Goal: Task Accomplishment & Management: Use online tool/utility

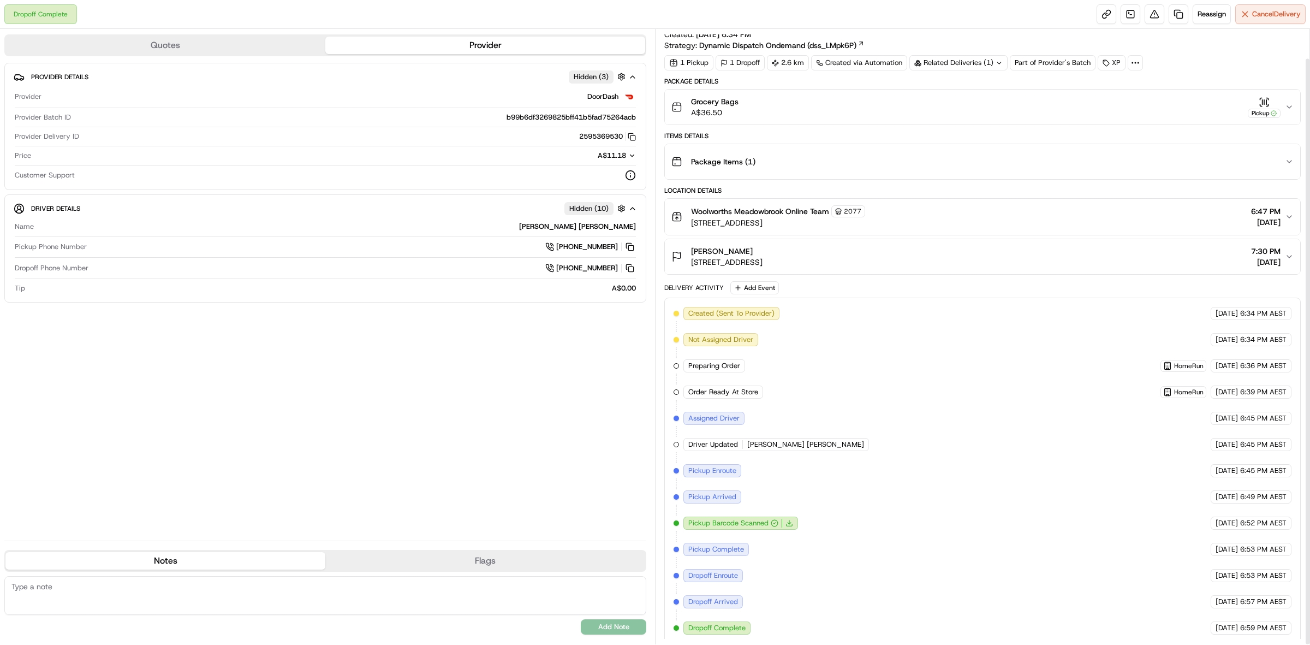
scroll to position [31, 0]
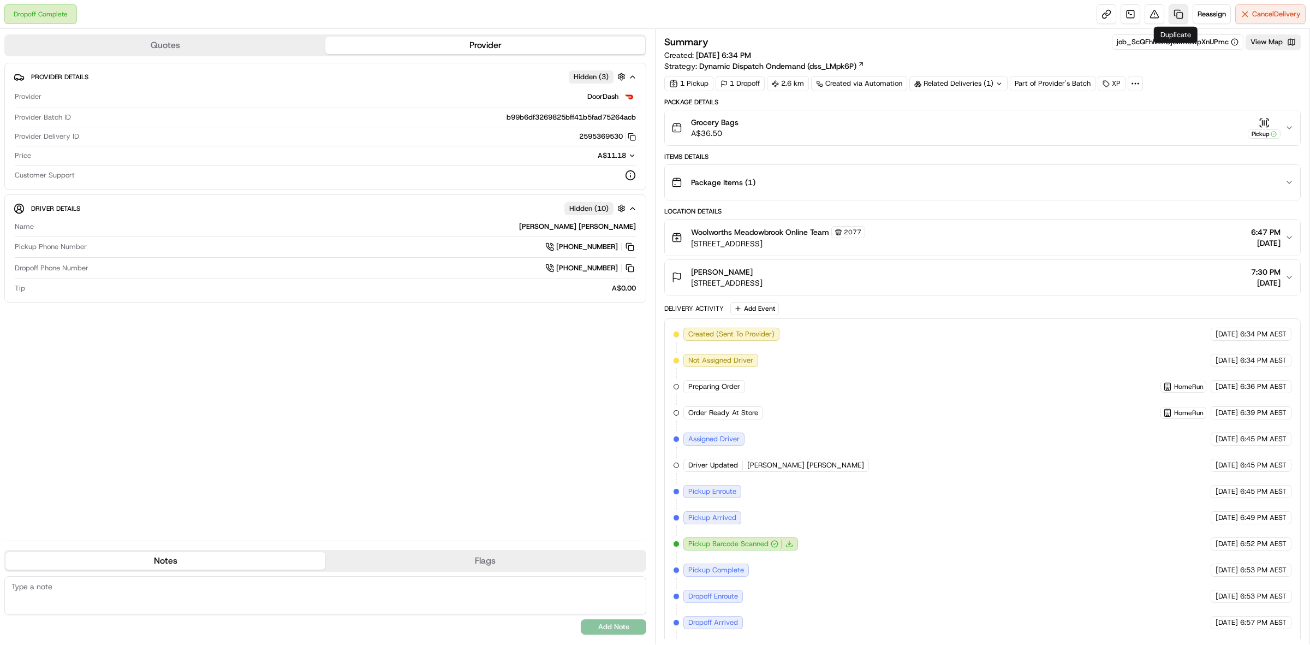
click at [1177, 18] on link at bounding box center [1179, 14] width 20 height 20
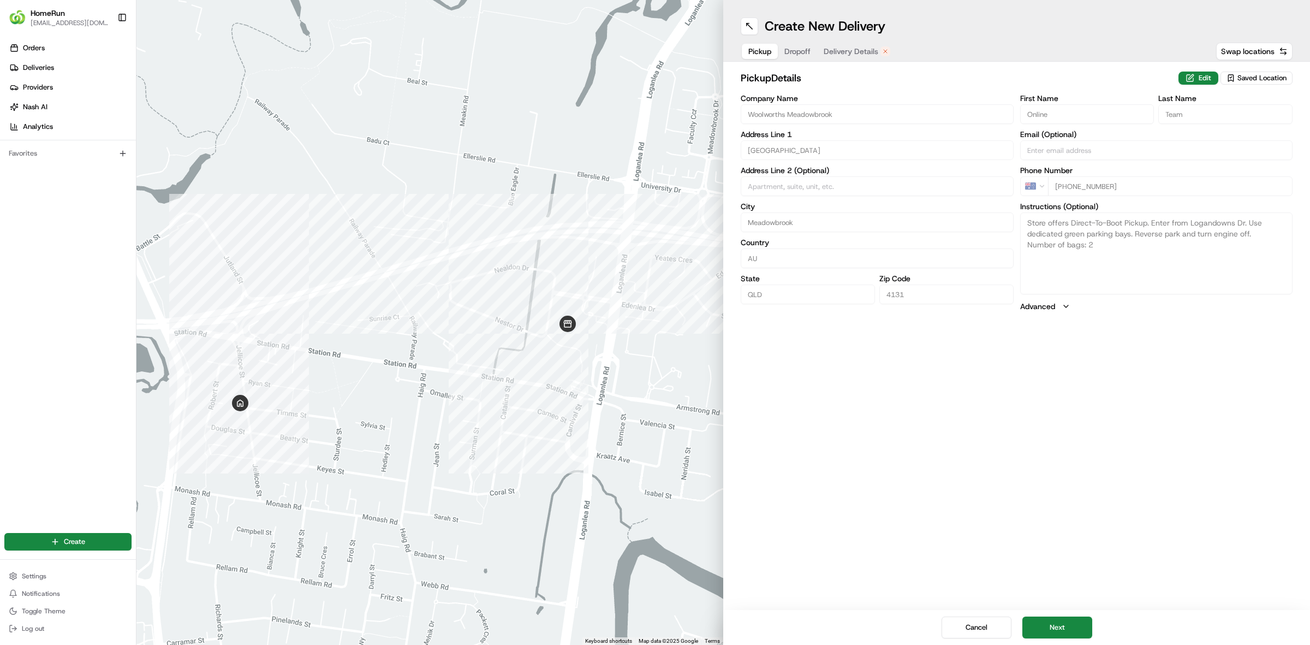
click at [861, 56] on span "Delivery Details" at bounding box center [851, 51] width 55 height 11
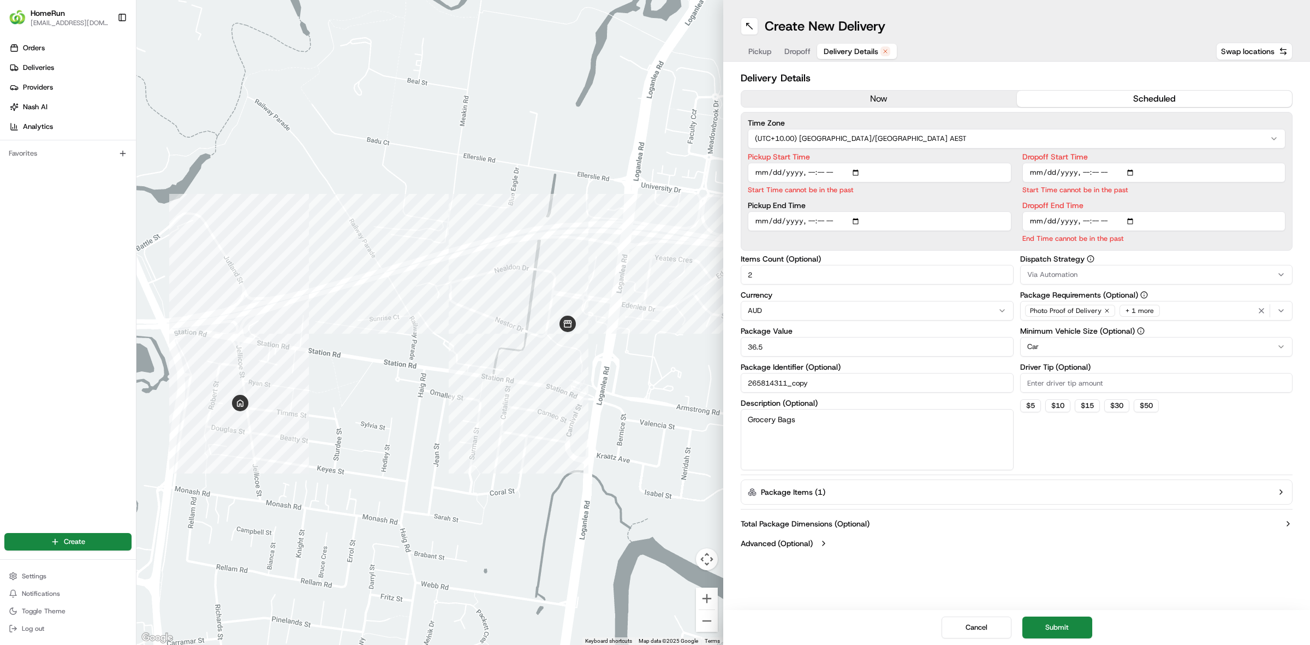
click at [875, 96] on button "now" at bounding box center [880, 99] width 276 height 16
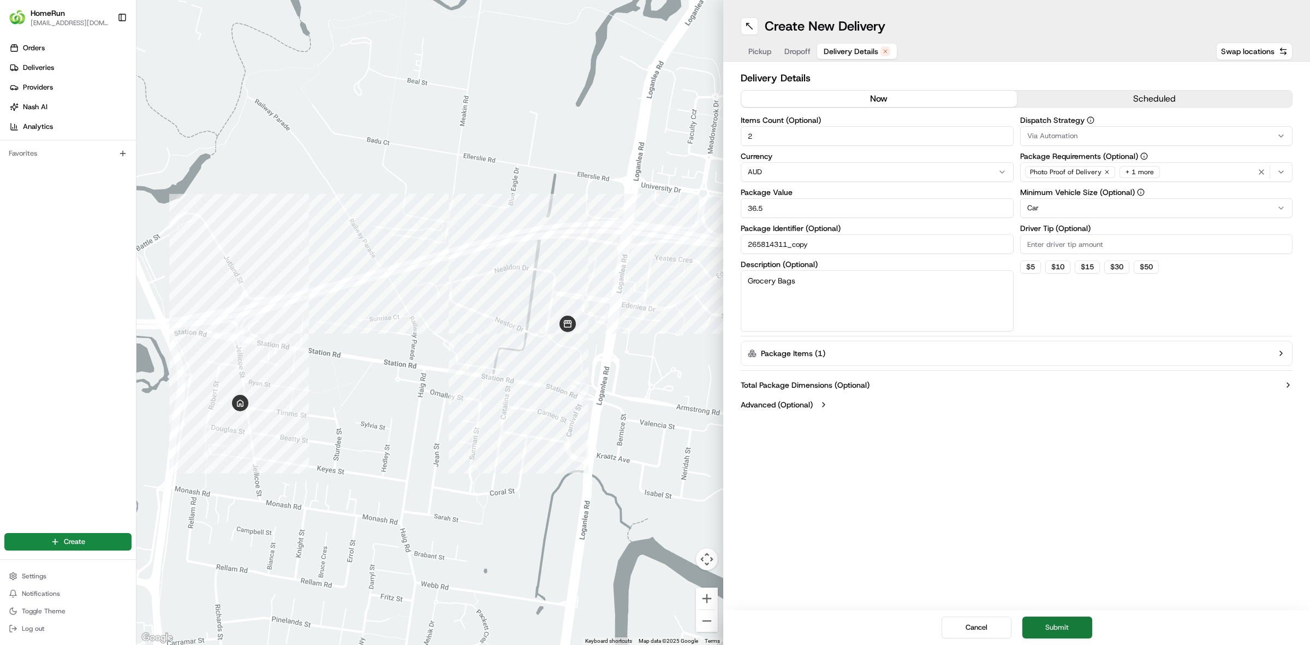
click at [1057, 624] on button "Submit" at bounding box center [1058, 627] width 70 height 22
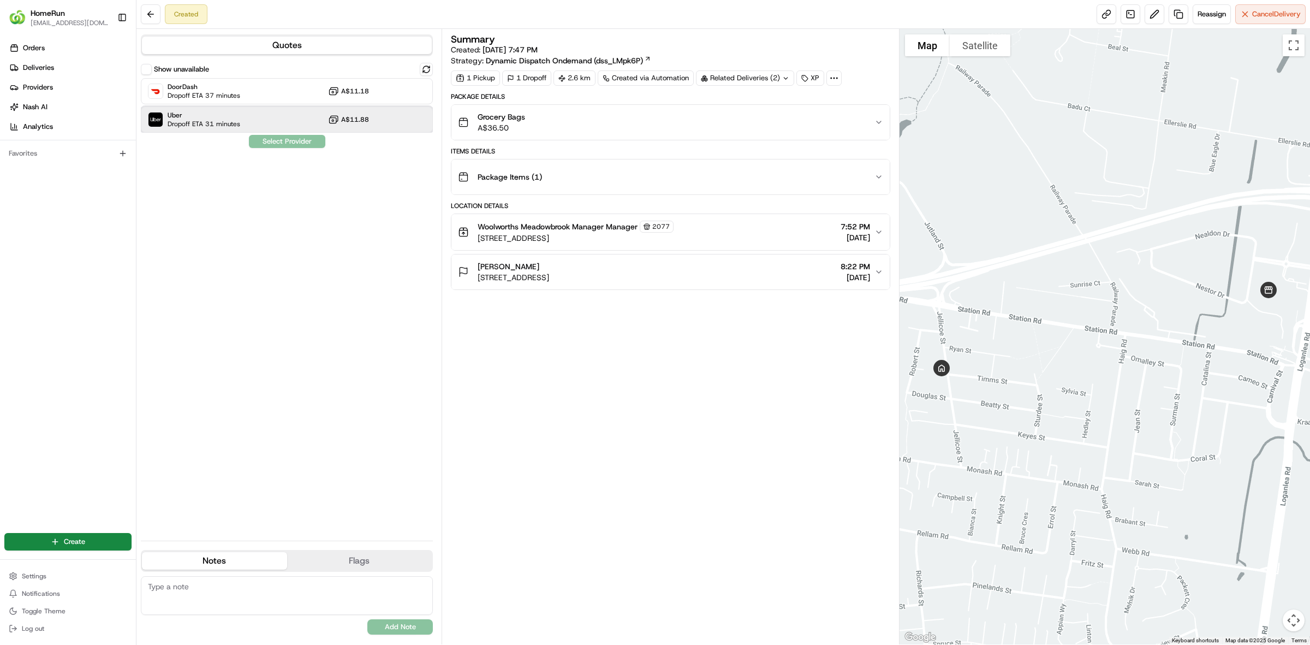
click at [271, 120] on div "Uber Dropoff ETA 31 minutes A$11.88" at bounding box center [287, 119] width 292 height 26
click at [295, 144] on button "Assign Provider" at bounding box center [287, 141] width 78 height 13
